Goal: Transaction & Acquisition: Purchase product/service

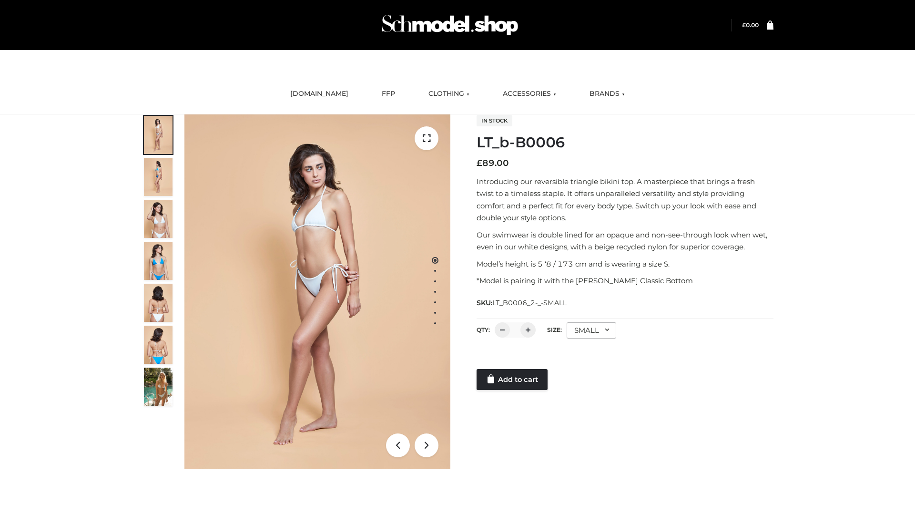
click at [513, 380] on link "Add to cart" at bounding box center [512, 379] width 71 height 21
